Goal: Check status

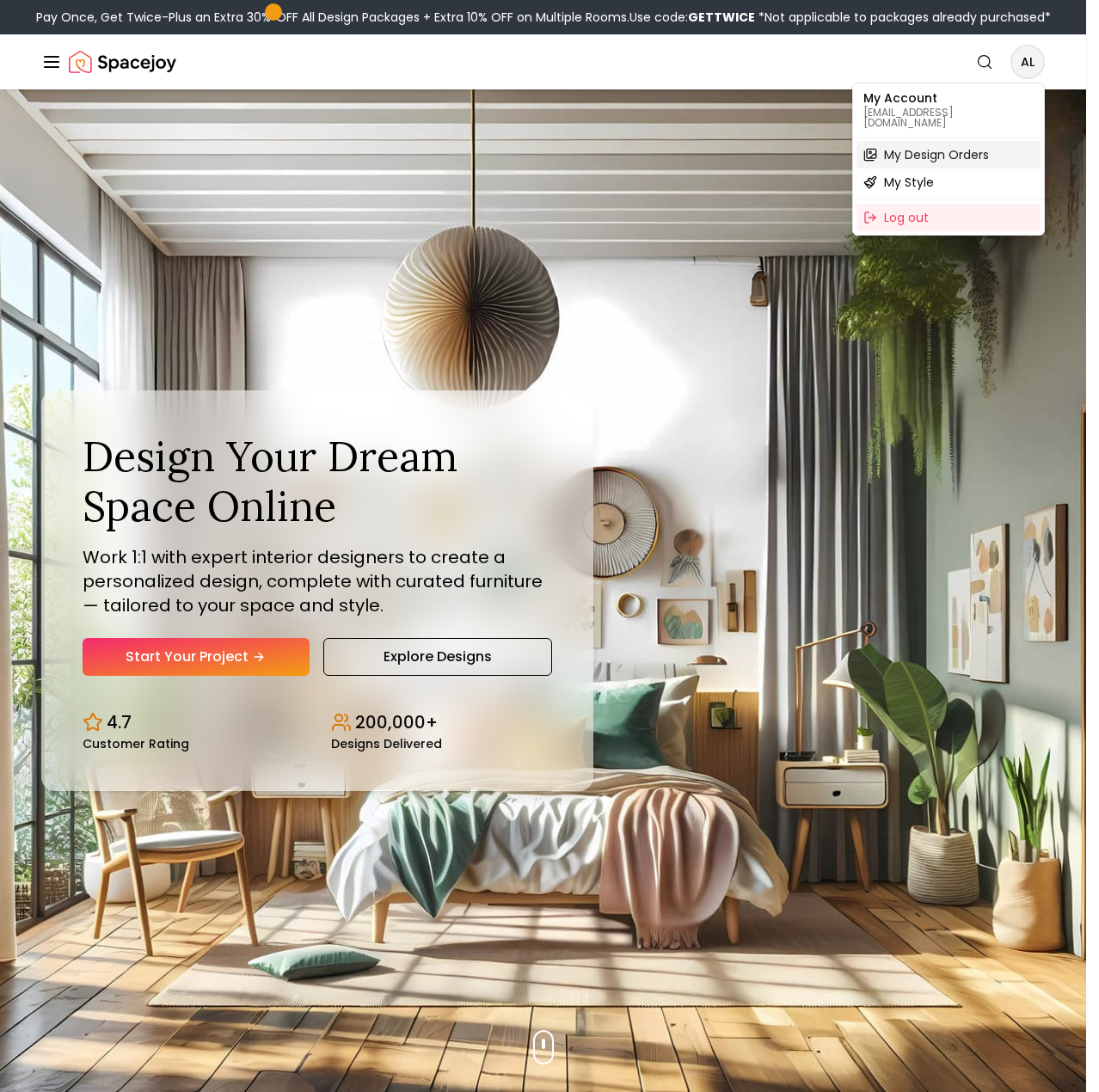
click at [917, 146] on span "My Design Orders" at bounding box center [937, 155] width 105 height 17
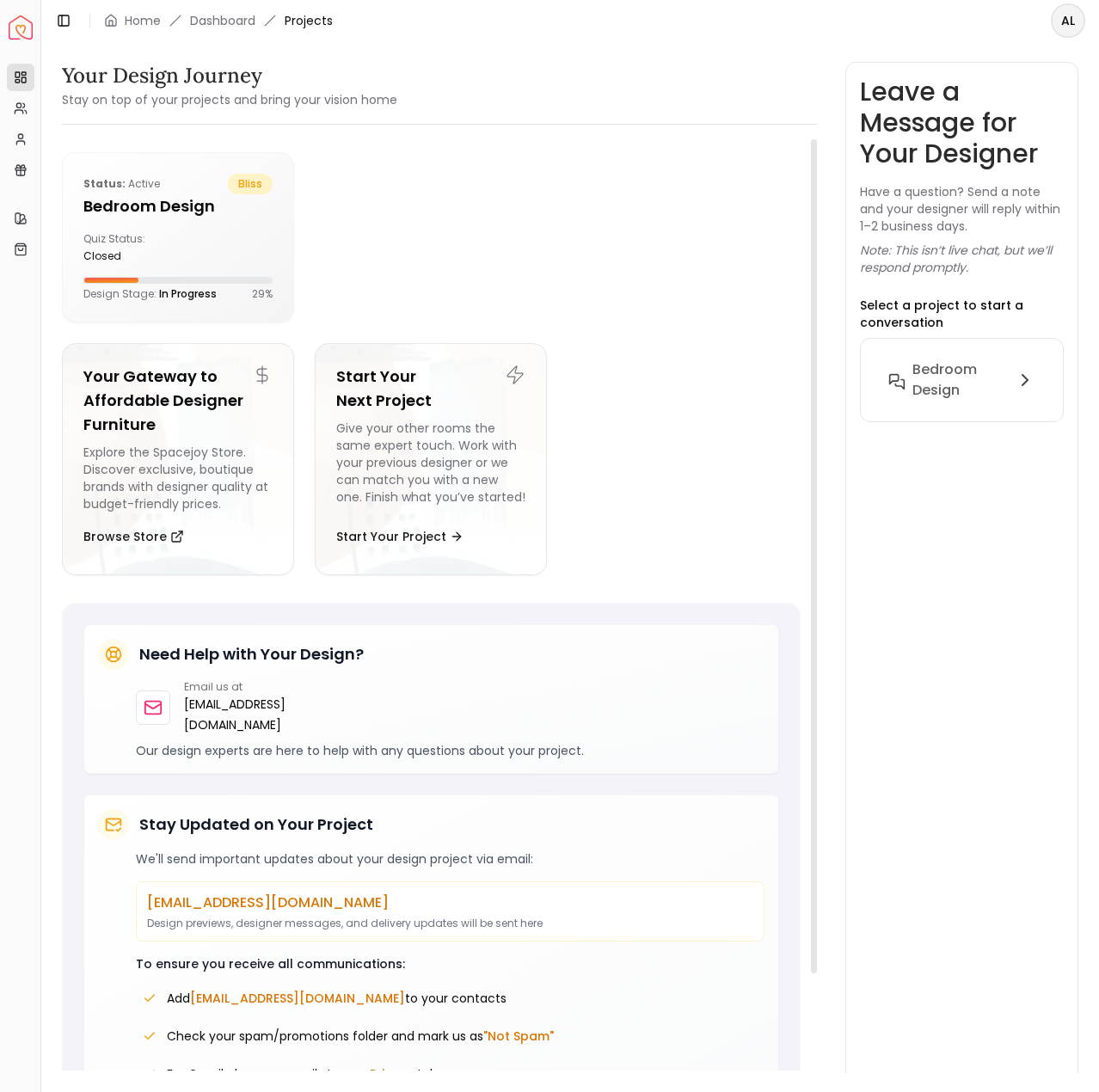
click at [679, 362] on ul "Status: active bliss Bedroom Design Quiz Status: closed Design Stage: In Progre…" at bounding box center [431, 370] width 739 height 436
click at [255, 257] on div "Quiz Status: closed" at bounding box center [178, 247] width 189 height 31
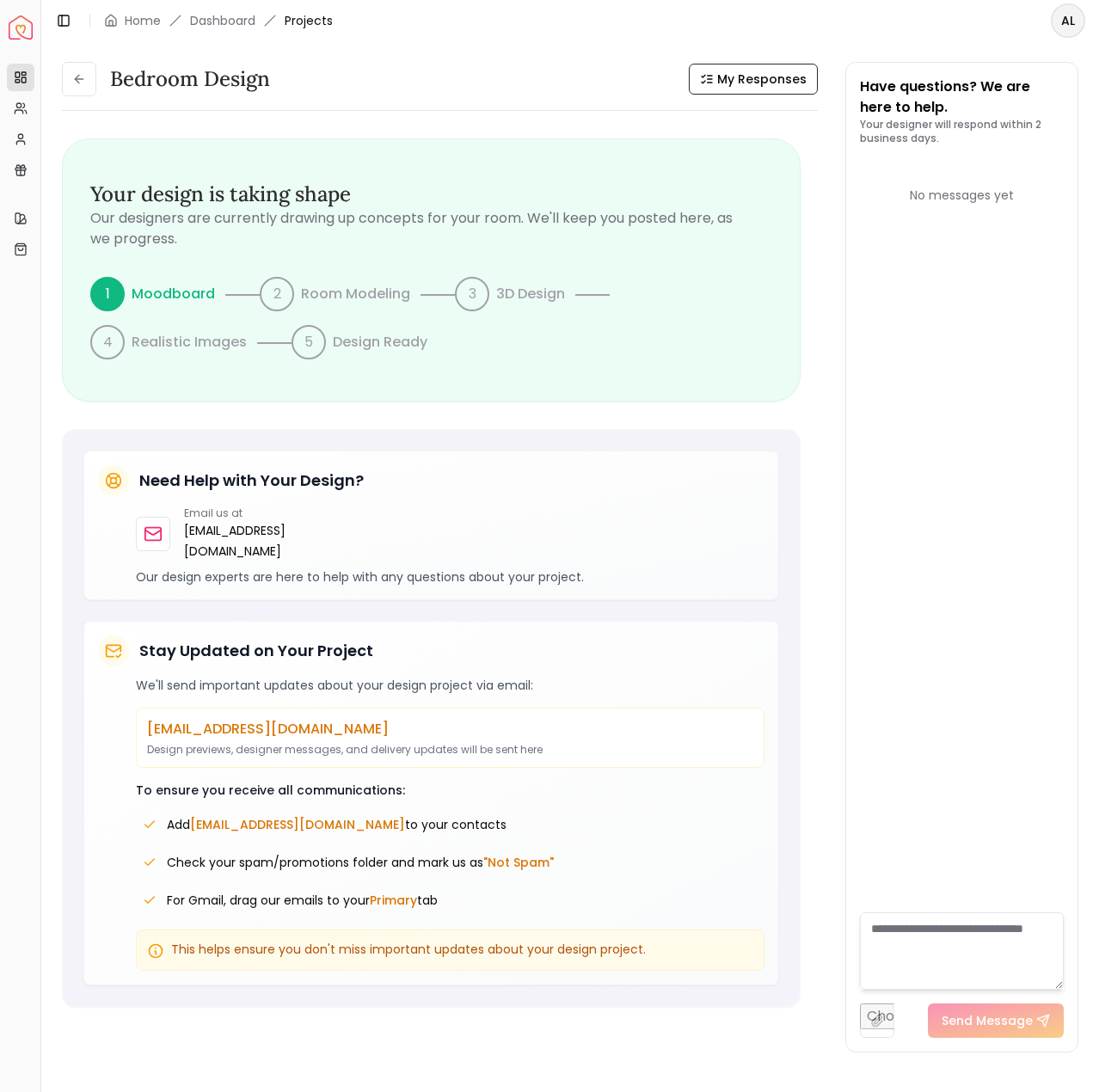
click at [645, 411] on div "Your design is taking shape Our designers are currently drawing up concepts for…" at bounding box center [431, 277] width 739 height 277
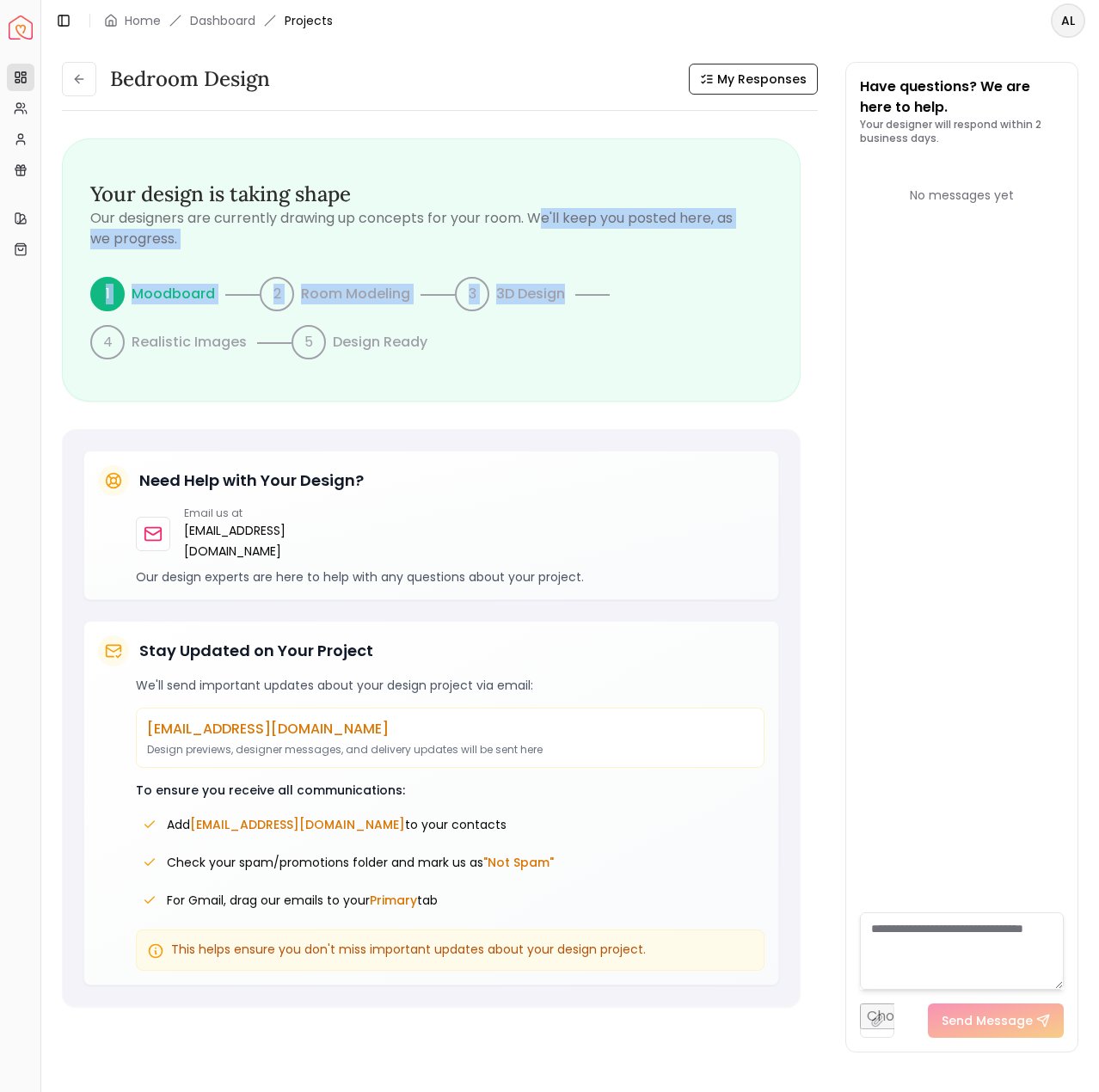
drag, startPoint x: 544, startPoint y: 214, endPoint x: 697, endPoint y: 328, distance: 190.8
click at [697, 328] on div "Our designers are currently drawing up concepts for your room. We'll keep you p…" at bounding box center [431, 284] width 682 height 152
click at [697, 328] on div "1 Moodboard 2 Room Modeling 3 3D Design 4 Realistic Images 5 Design Ready" at bounding box center [431, 318] width 682 height 82
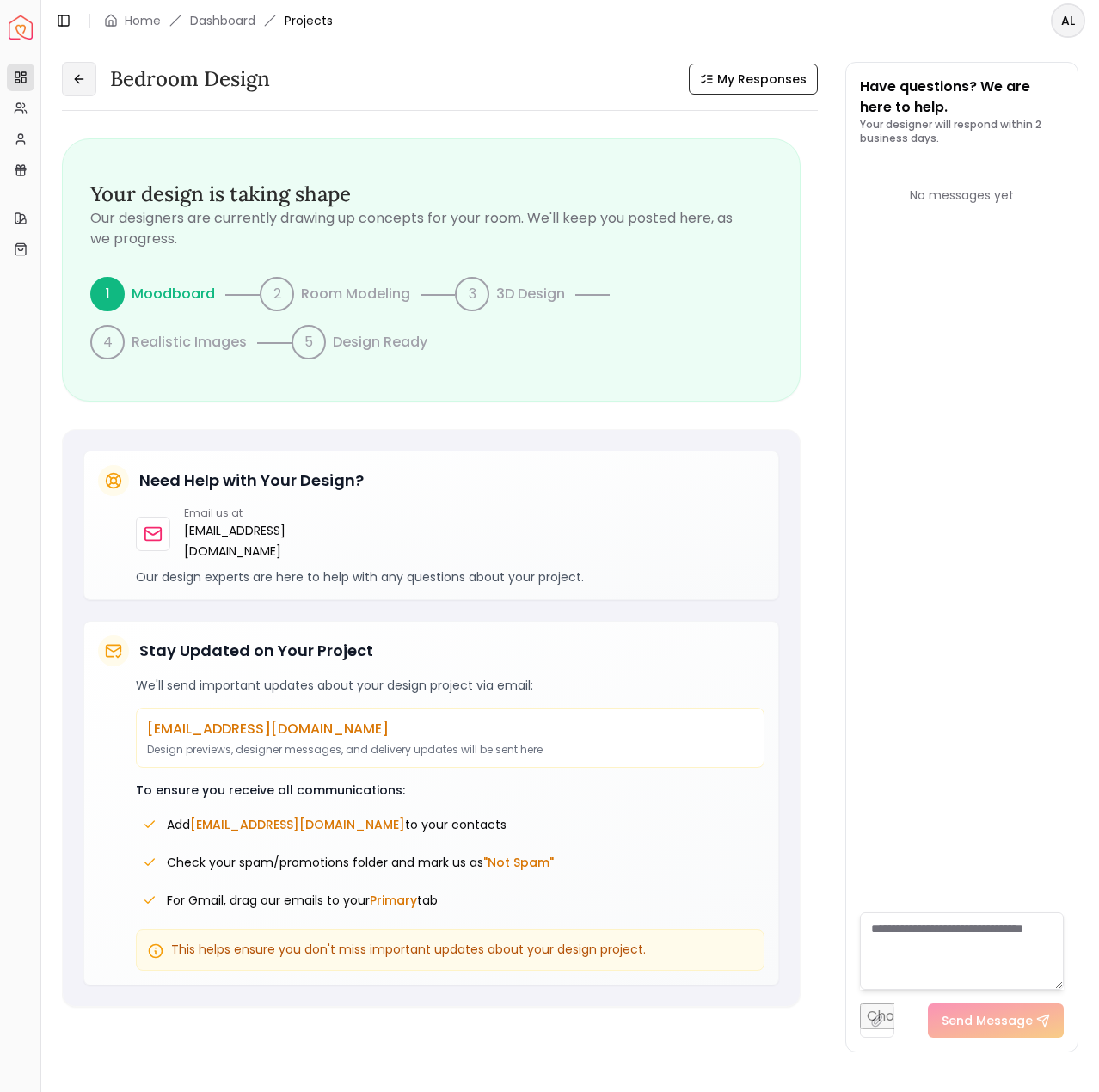
click at [80, 81] on icon at bounding box center [79, 79] width 14 height 14
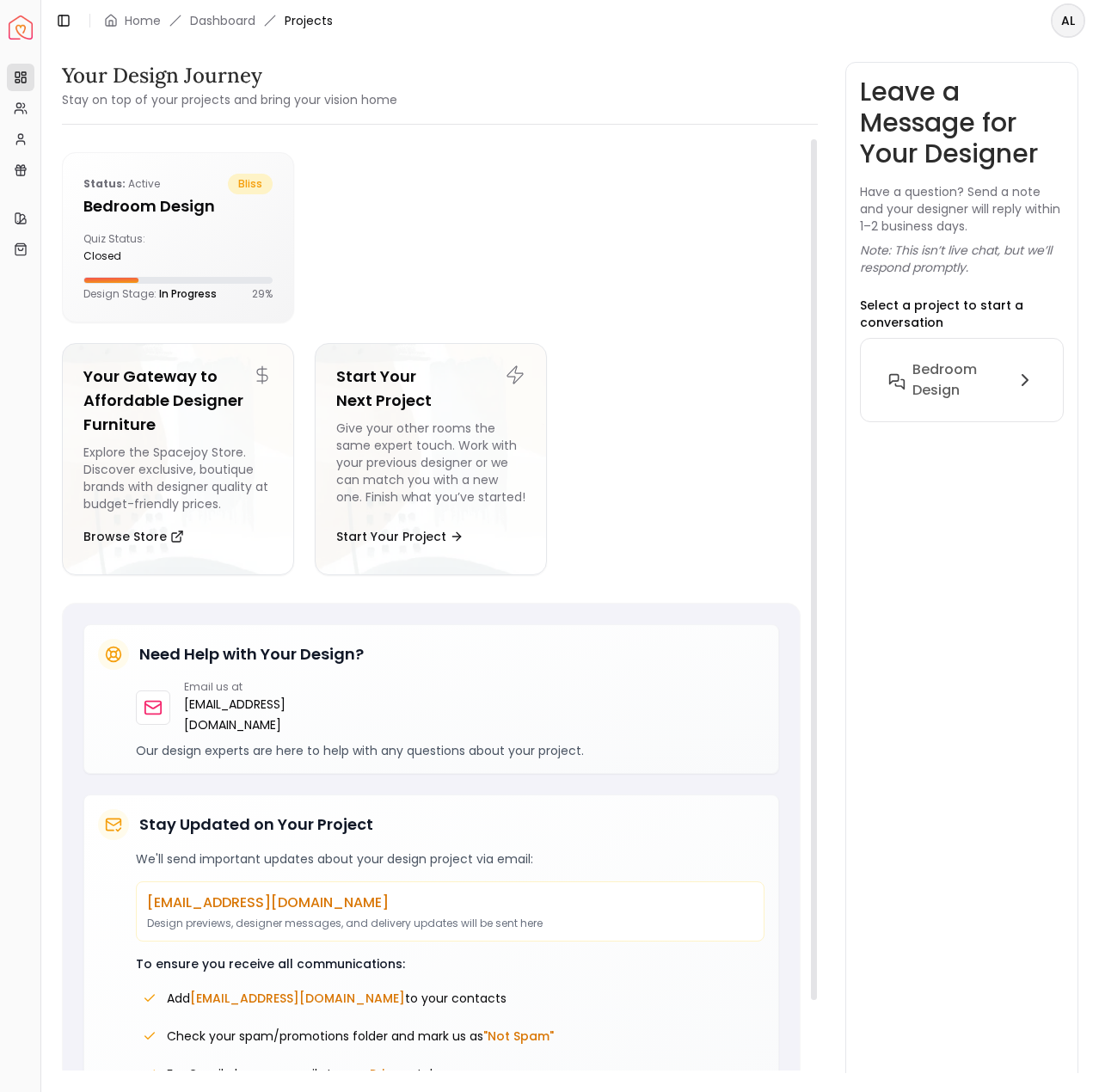
click at [681, 391] on ul "Status: active bliss Bedroom Design Quiz Status: closed Design Stage: In Progre…" at bounding box center [431, 370] width 739 height 436
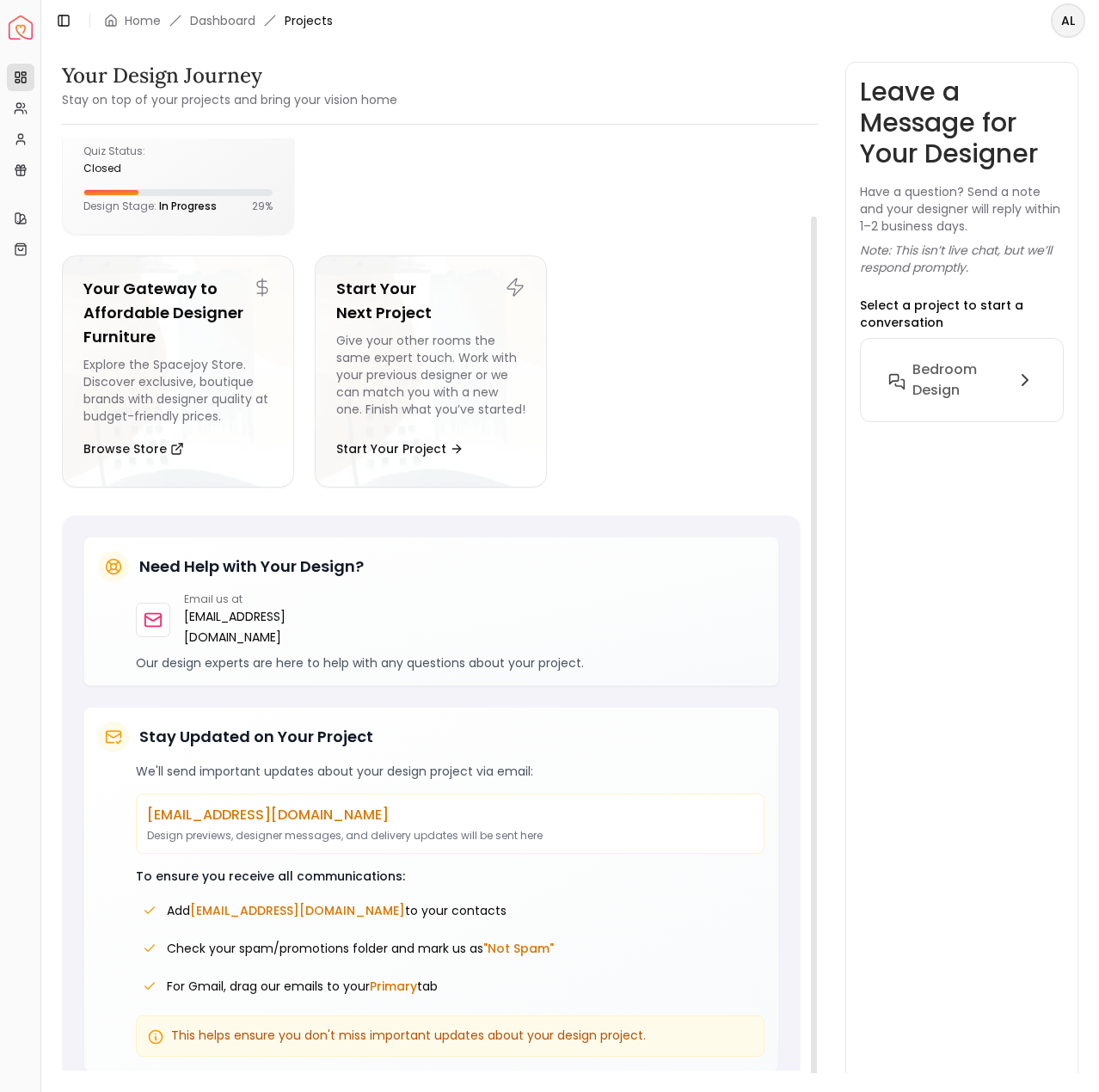
scroll to position [89, 0]
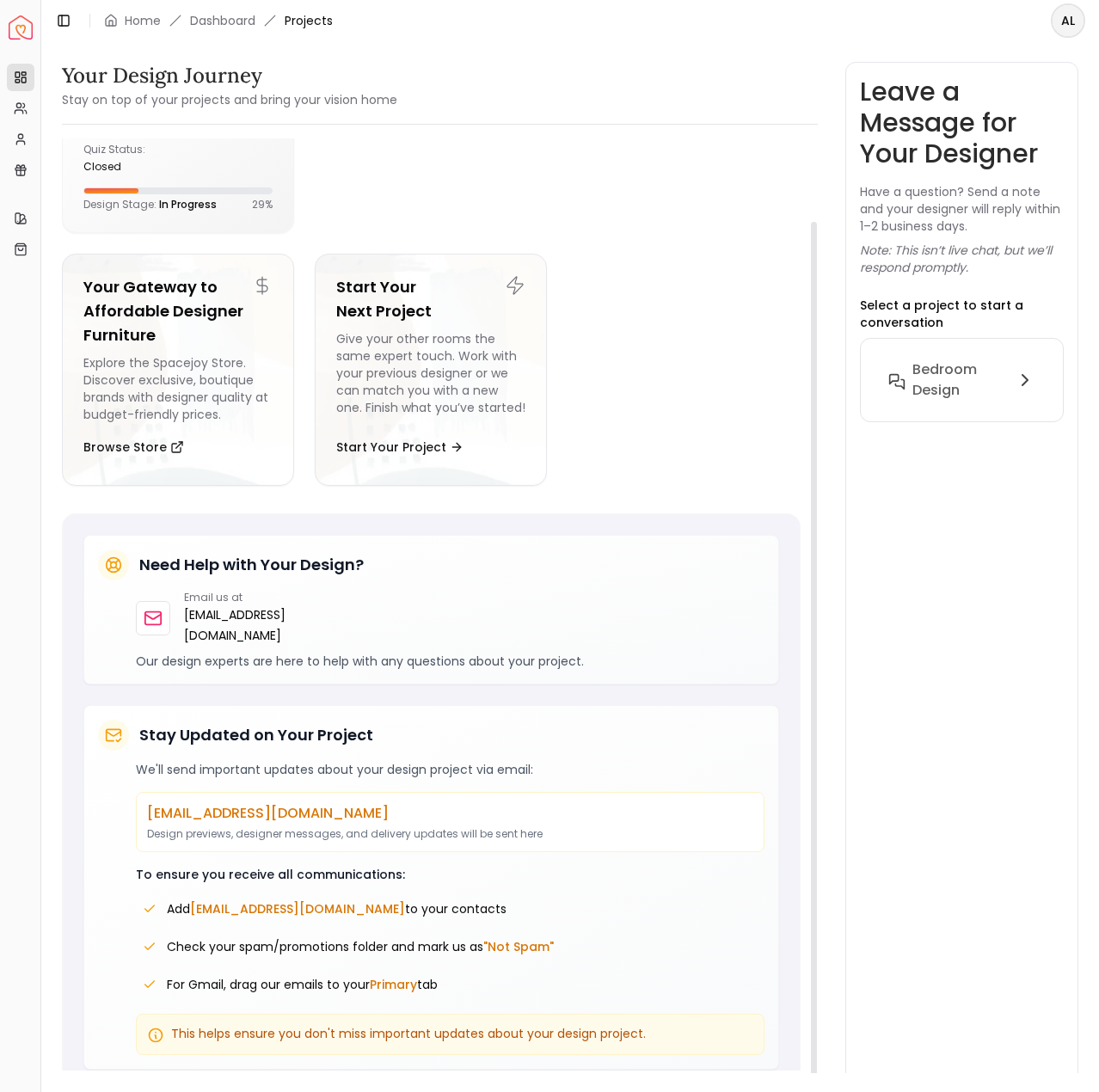
click at [611, 358] on ul "Status: active bliss Bedroom Design Quiz Status: closed Design Stage: In Progre…" at bounding box center [431, 281] width 739 height 436
